Goal: Information Seeking & Learning: Learn about a topic

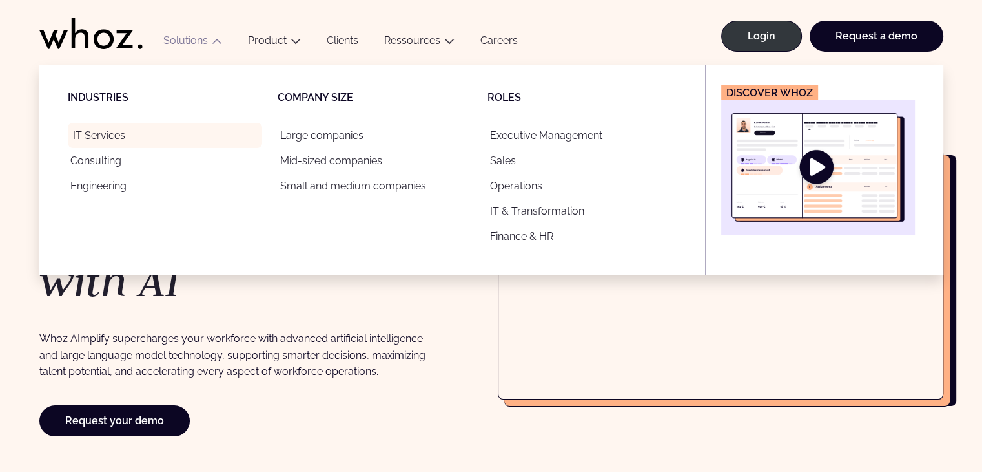
click at [168, 134] on link "IT Services" at bounding box center [165, 135] width 194 height 25
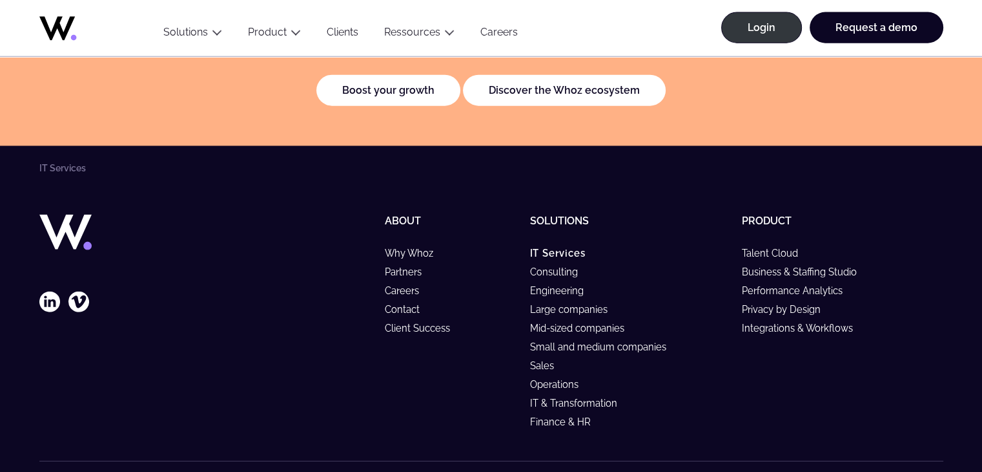
scroll to position [3061, 0]
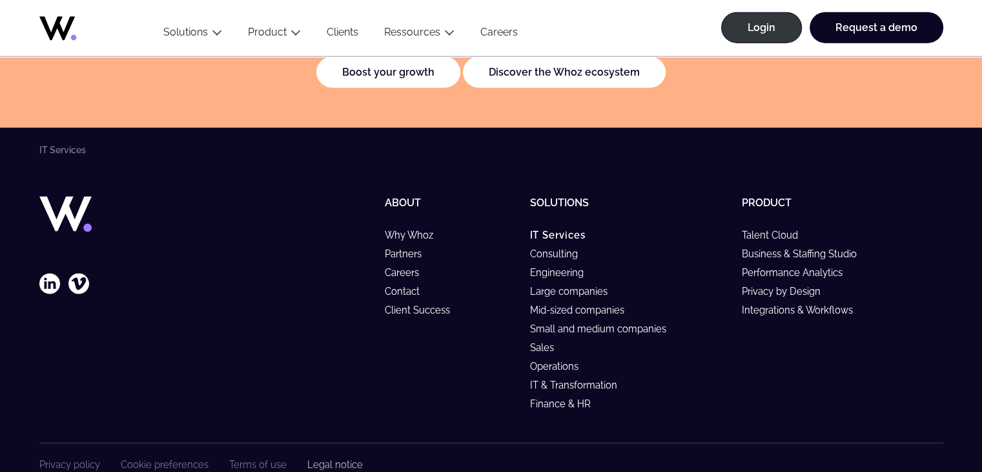
click at [328, 459] on link "Legal notice" at bounding box center [335, 464] width 56 height 11
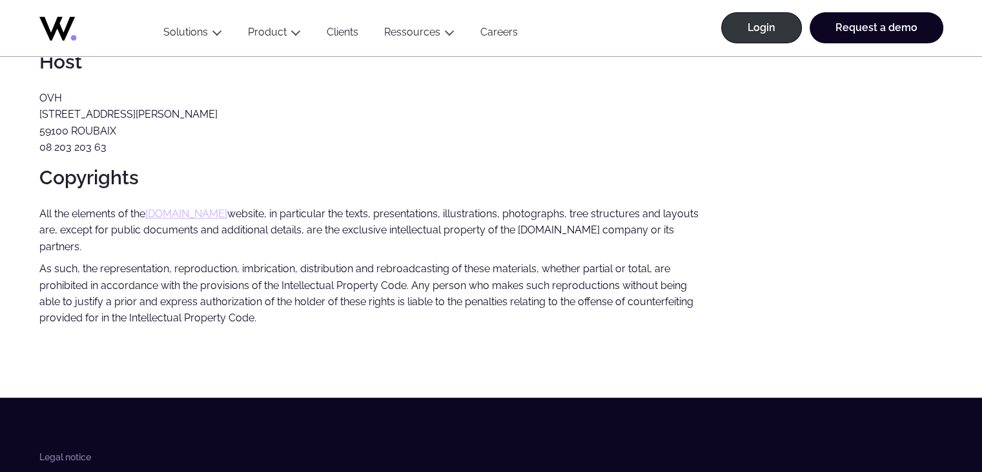
scroll to position [461, 0]
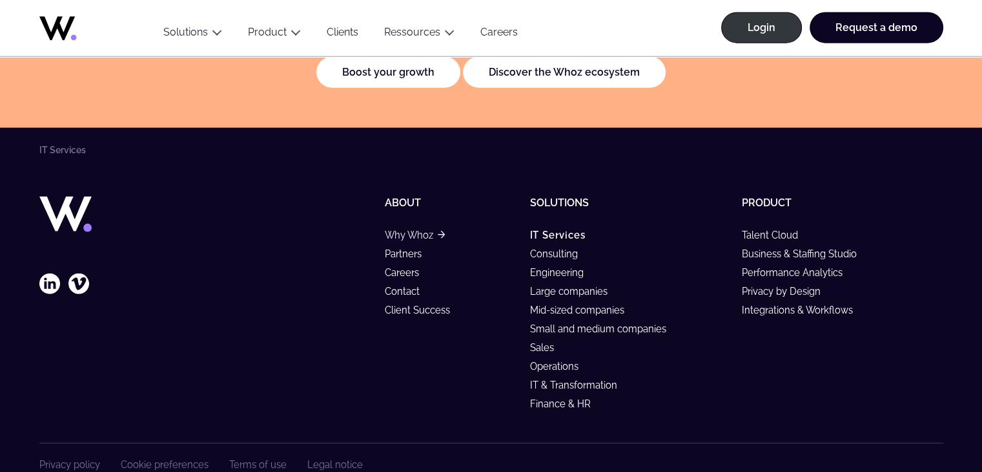
click at [386, 229] on link "Why Whoz" at bounding box center [414, 234] width 60 height 11
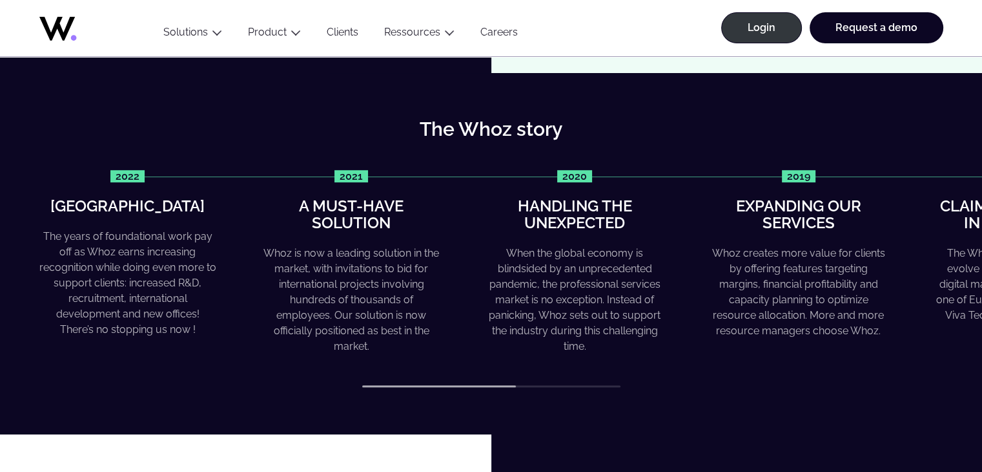
scroll to position [517, 0]
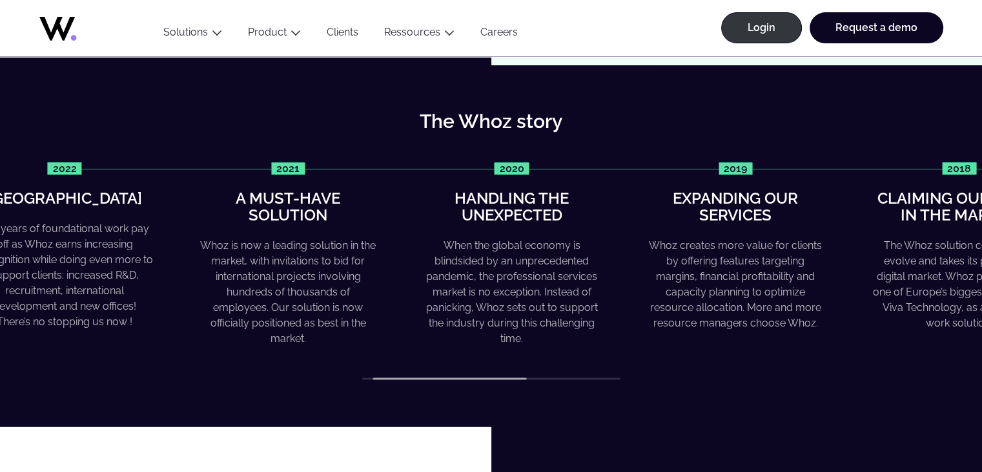
click at [836, 278] on div "2022 Greater heights The years of foundational work pay off as Whoz earns incre…" at bounding box center [428, 254] width 904 height 185
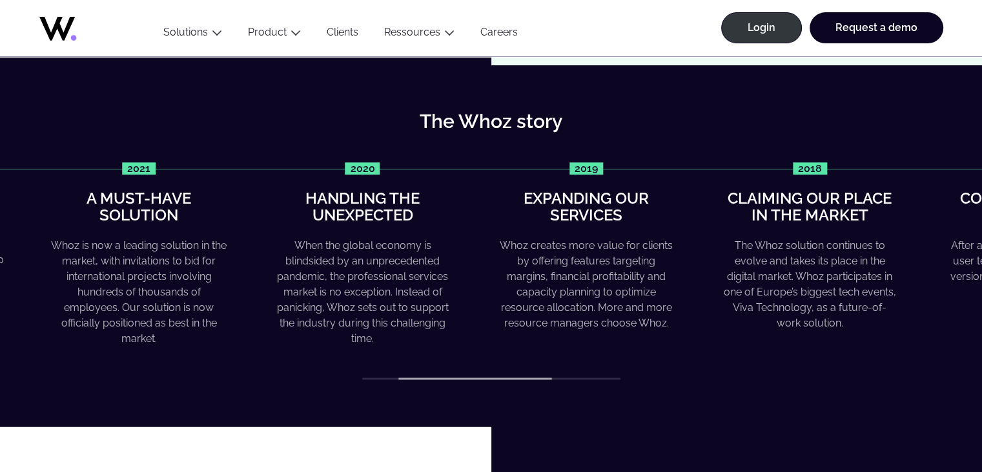
click at [561, 311] on div "Whoz creates more value for clients by offering features targeting margins, fin…" at bounding box center [586, 284] width 177 height 93
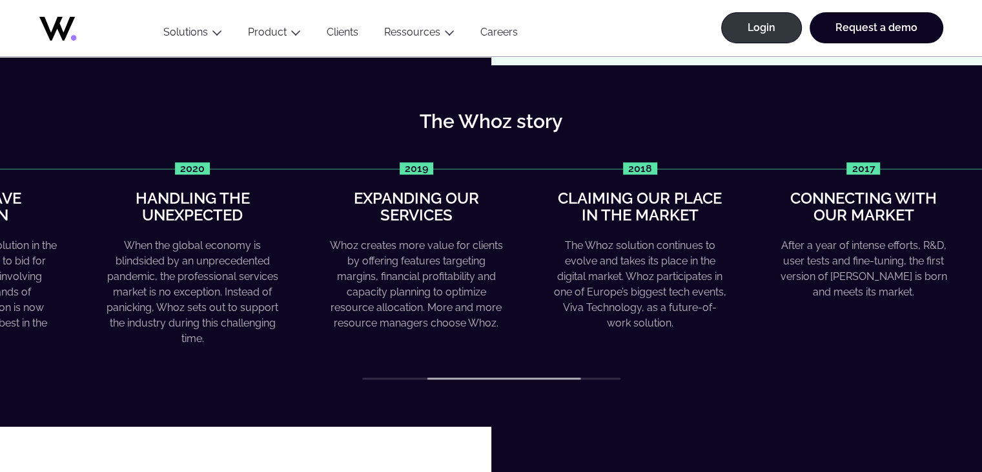
click at [594, 287] on div "The Whoz solution continues to evolve and takes its place in the digital market…" at bounding box center [640, 284] width 177 height 93
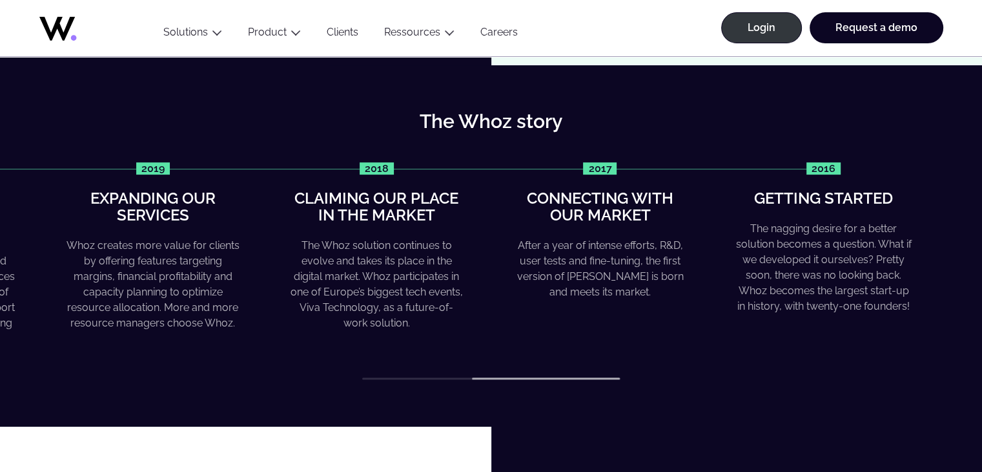
click at [566, 282] on div "After a year of intense efforts, R&D, user tests and fine-tuning, the first ver…" at bounding box center [600, 269] width 177 height 62
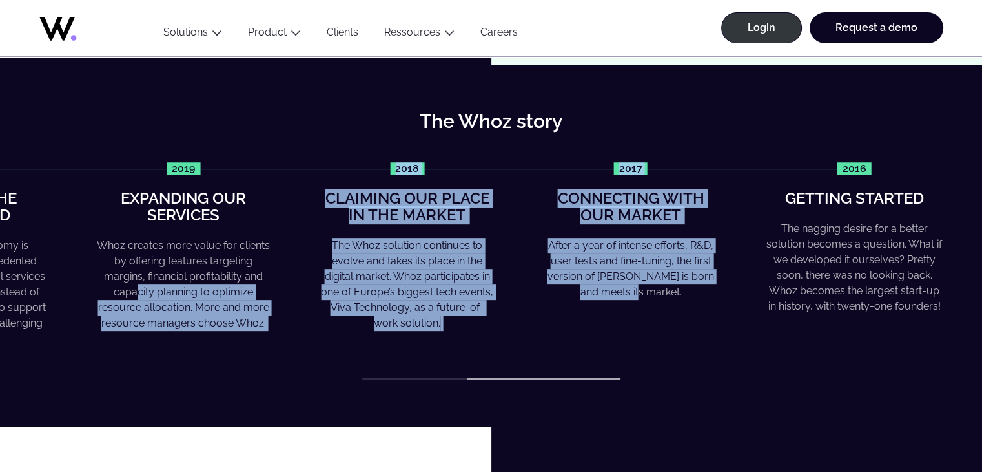
drag, startPoint x: 752, startPoint y: 286, endPoint x: 692, endPoint y: 288, distance: 60.1
click at [692, 288] on div "2022 Greater heights The years of foundational work pay off as Whoz earns incre…" at bounding box center [491, 271] width 904 height 218
click at [700, 296] on div "After a year of intense efforts, R&D, user tests and fine-tuning, the first ver…" at bounding box center [631, 269] width 177 height 62
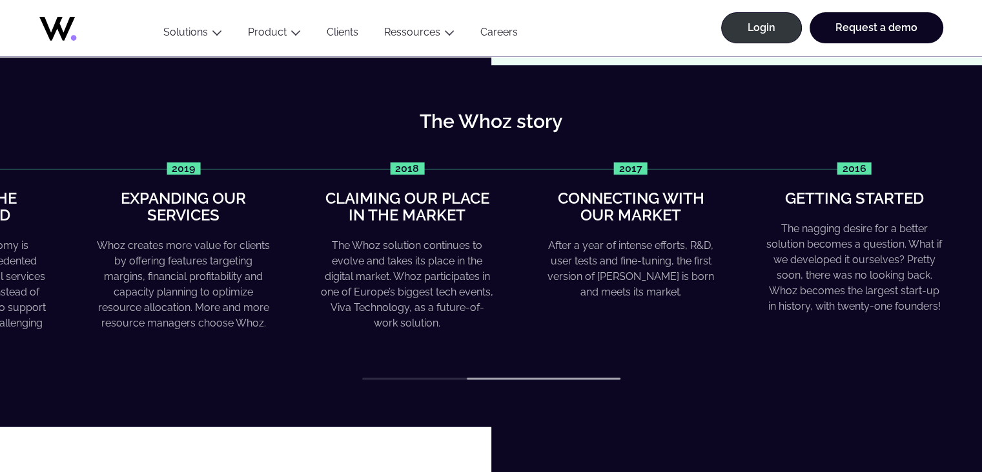
click at [831, 426] on div "The Whoz story 2022 Greater heights The years of foundational work pay off as W…" at bounding box center [491, 245] width 982 height 361
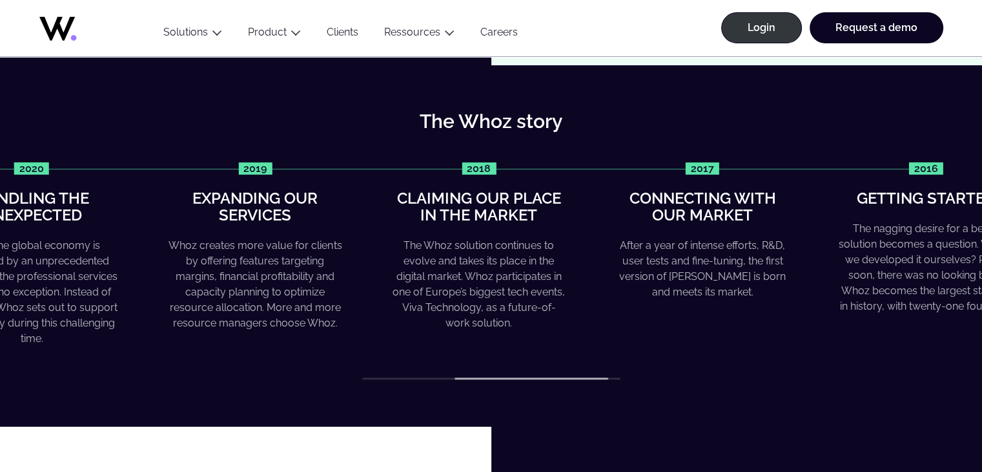
click at [896, 268] on div "The nagging desire for a better solution becomes a question. What if we develop…" at bounding box center [926, 267] width 177 height 93
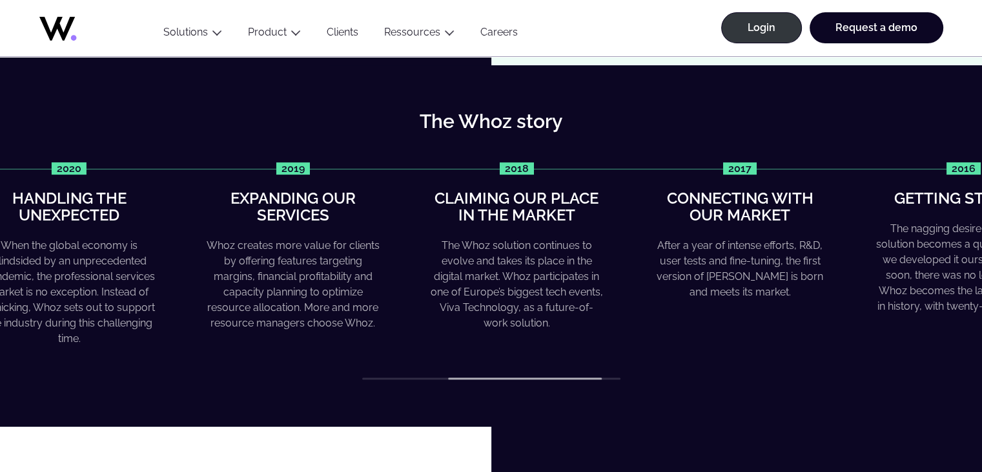
click at [716, 267] on div "After a year of intense efforts, R&D, user tests and fine-tuning, the first ver…" at bounding box center [740, 269] width 177 height 62
